Goal: Transaction & Acquisition: Book appointment/travel/reservation

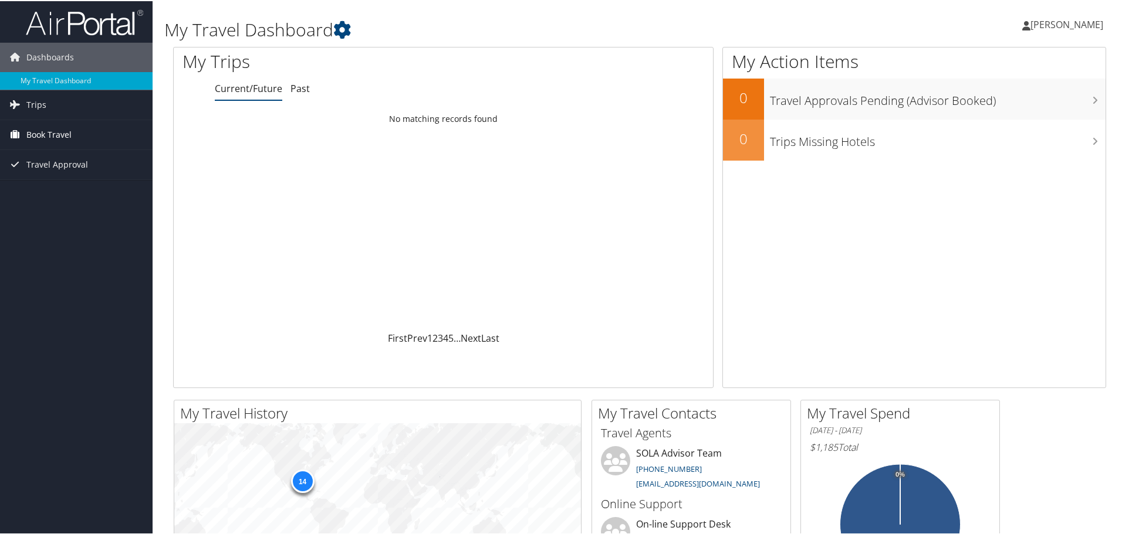
click at [43, 132] on span "Book Travel" at bounding box center [48, 133] width 45 height 29
click at [56, 174] on link "Book/Manage Online Trips" at bounding box center [76, 175] width 153 height 18
click at [1038, 23] on span "[PERSON_NAME]" at bounding box center [1066, 23] width 73 height 13
click at [980, 192] on link "Sign Out" at bounding box center [1035, 191] width 131 height 20
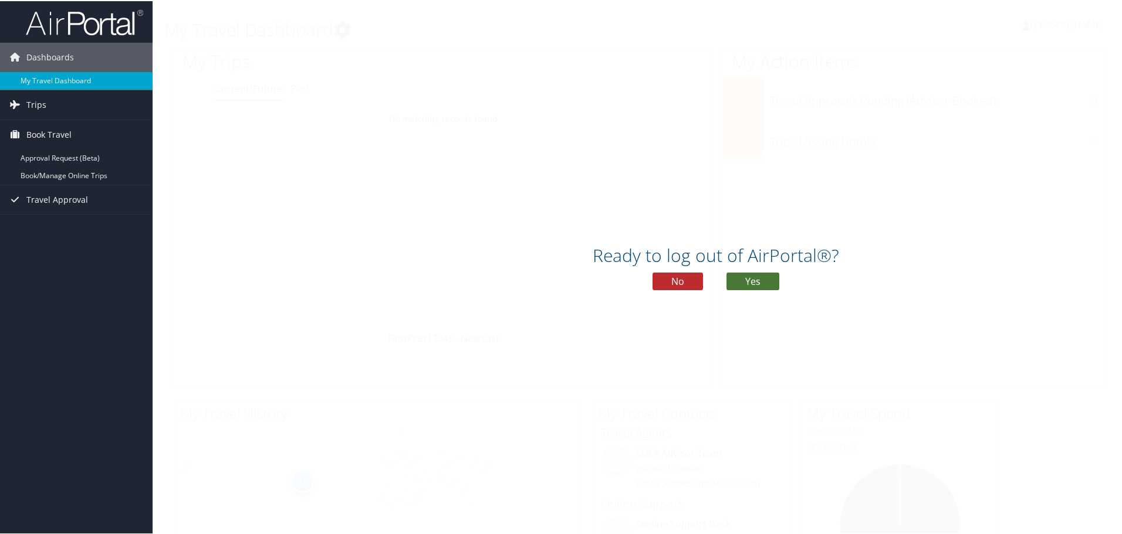
click at [750, 281] on button "Yes" at bounding box center [752, 281] width 53 height 18
